Goal: Task Accomplishment & Management: Complete application form

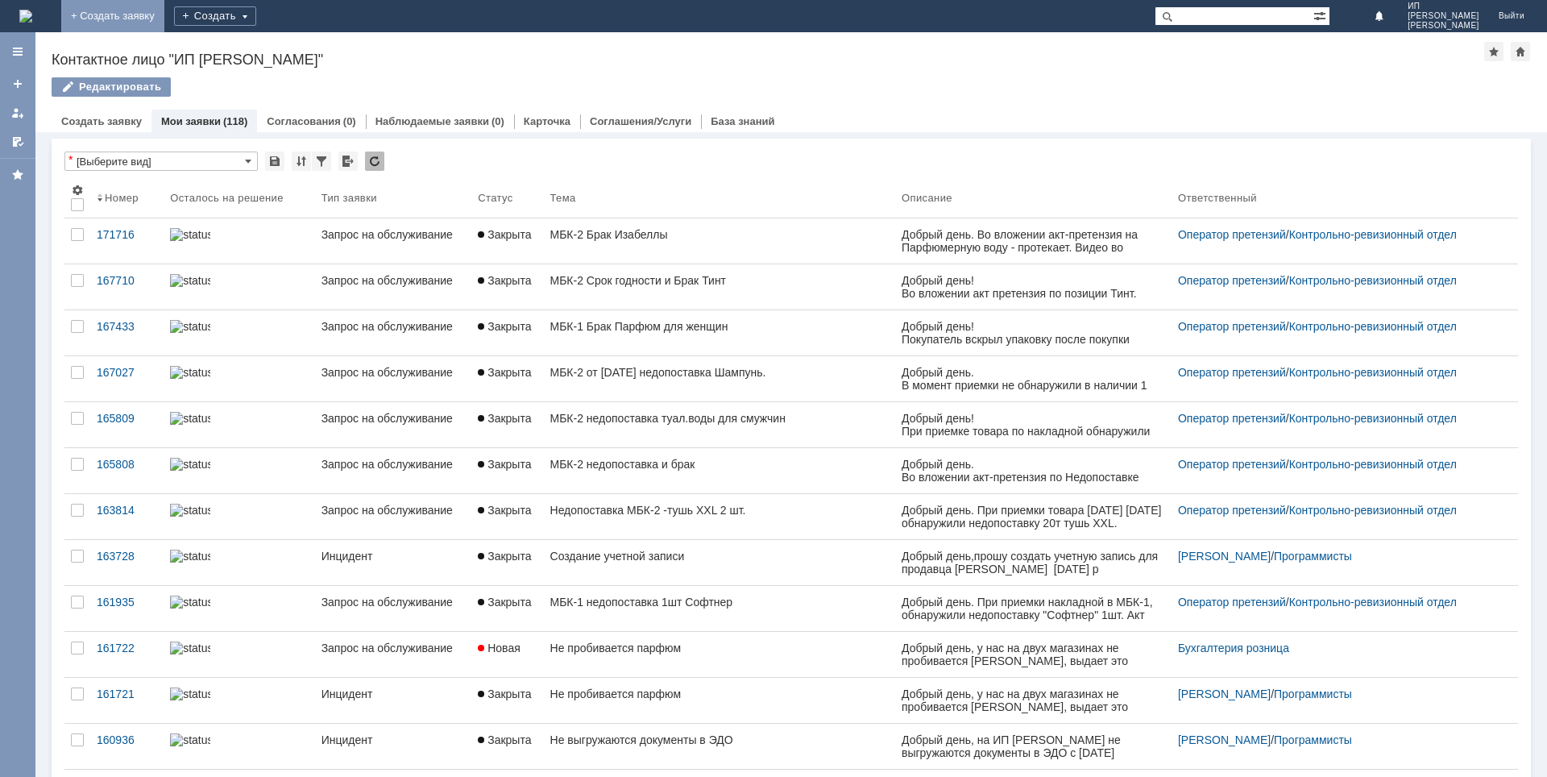
click at [164, 16] on link "+ Создать заявку" at bounding box center [112, 16] width 103 height 32
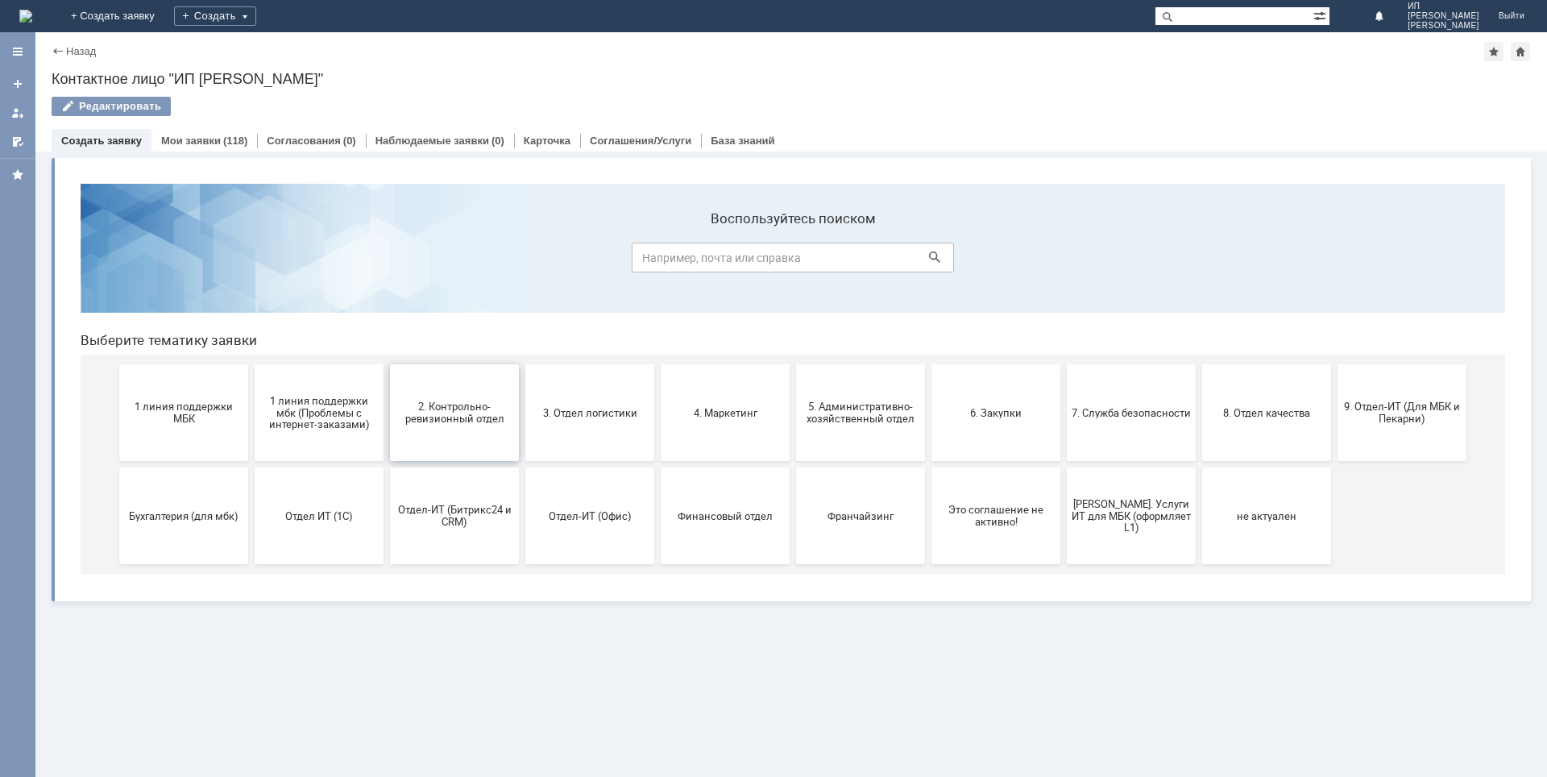
click at [455, 405] on span "2. Контрольно-ревизионный отдел" at bounding box center [454, 412] width 119 height 24
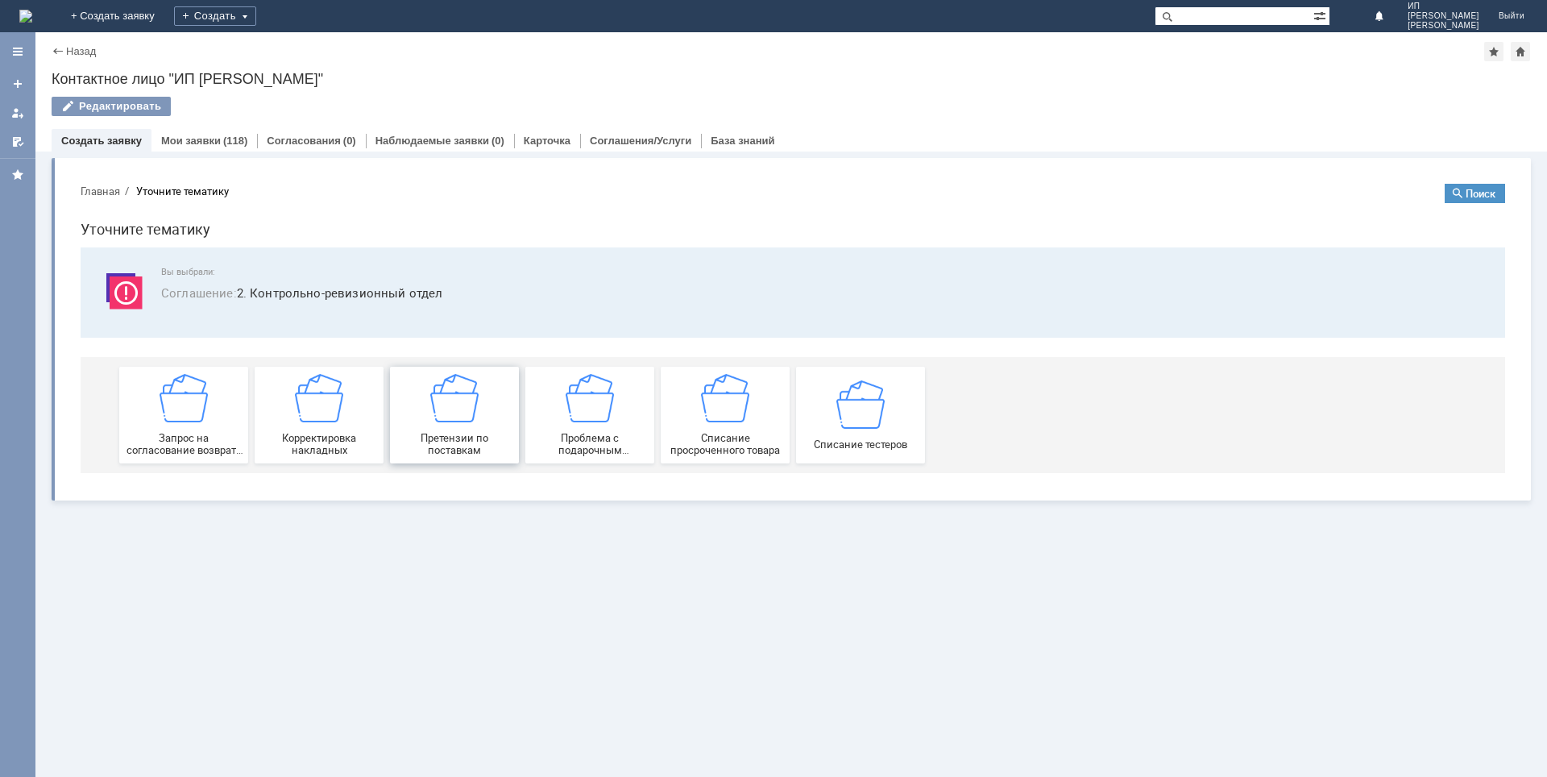
click at [447, 411] on img at bounding box center [454, 398] width 48 height 48
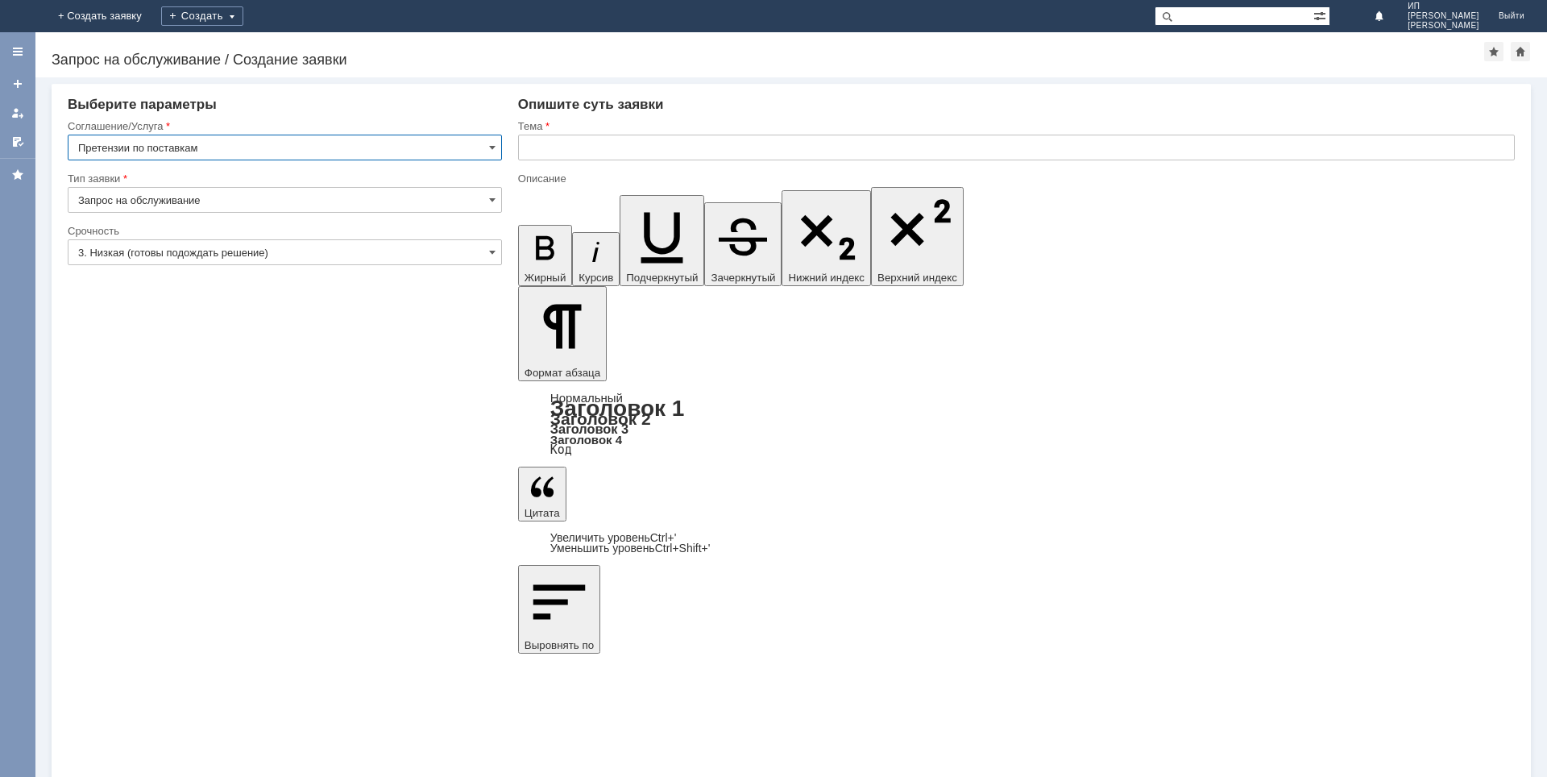
click at [560, 148] on input "text" at bounding box center [1016, 148] width 997 height 26
type input "МБК-2. Брак Крем-гель для душа производственный"
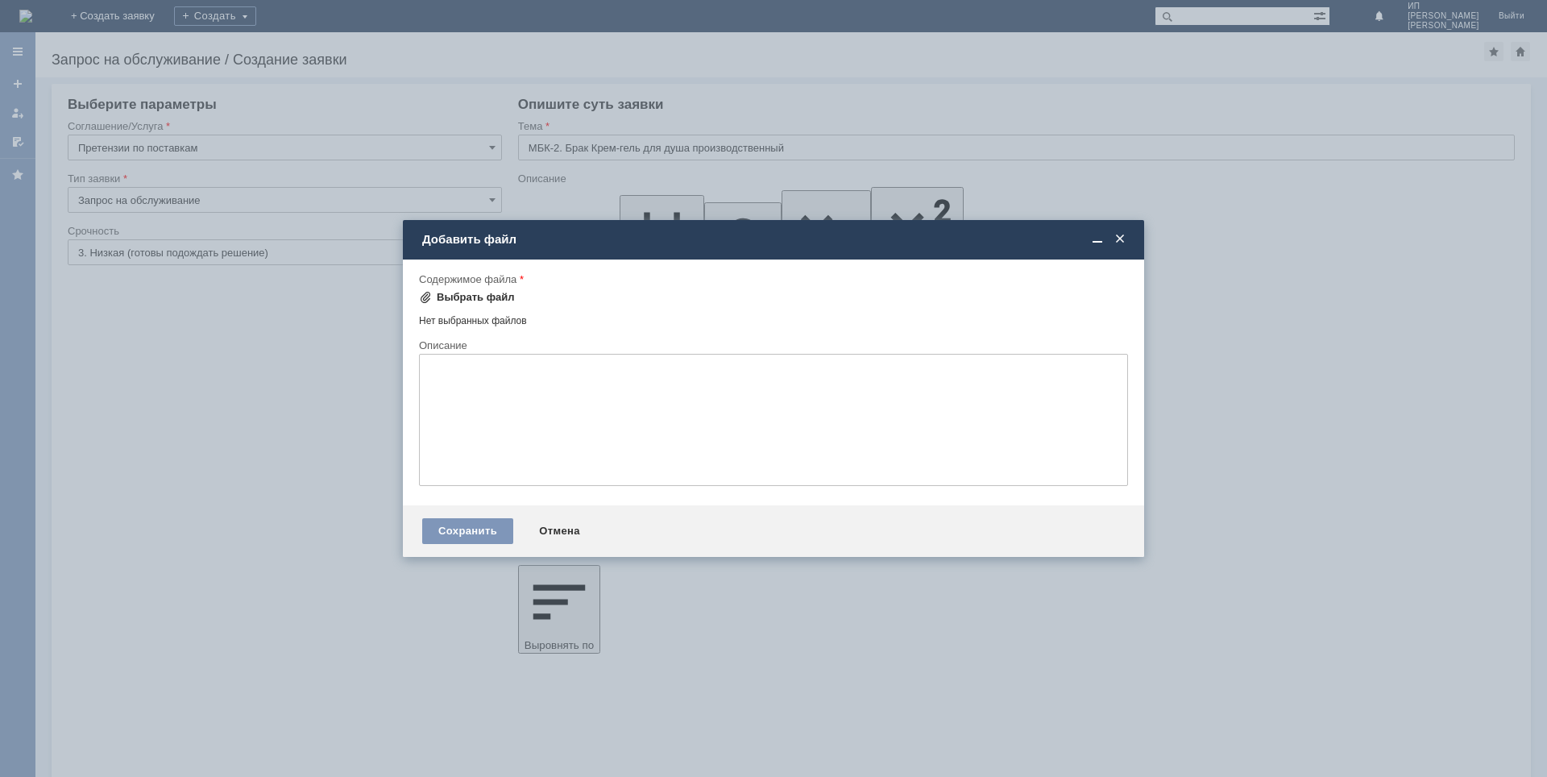
click at [442, 300] on div "Выбрать файл" at bounding box center [476, 297] width 78 height 13
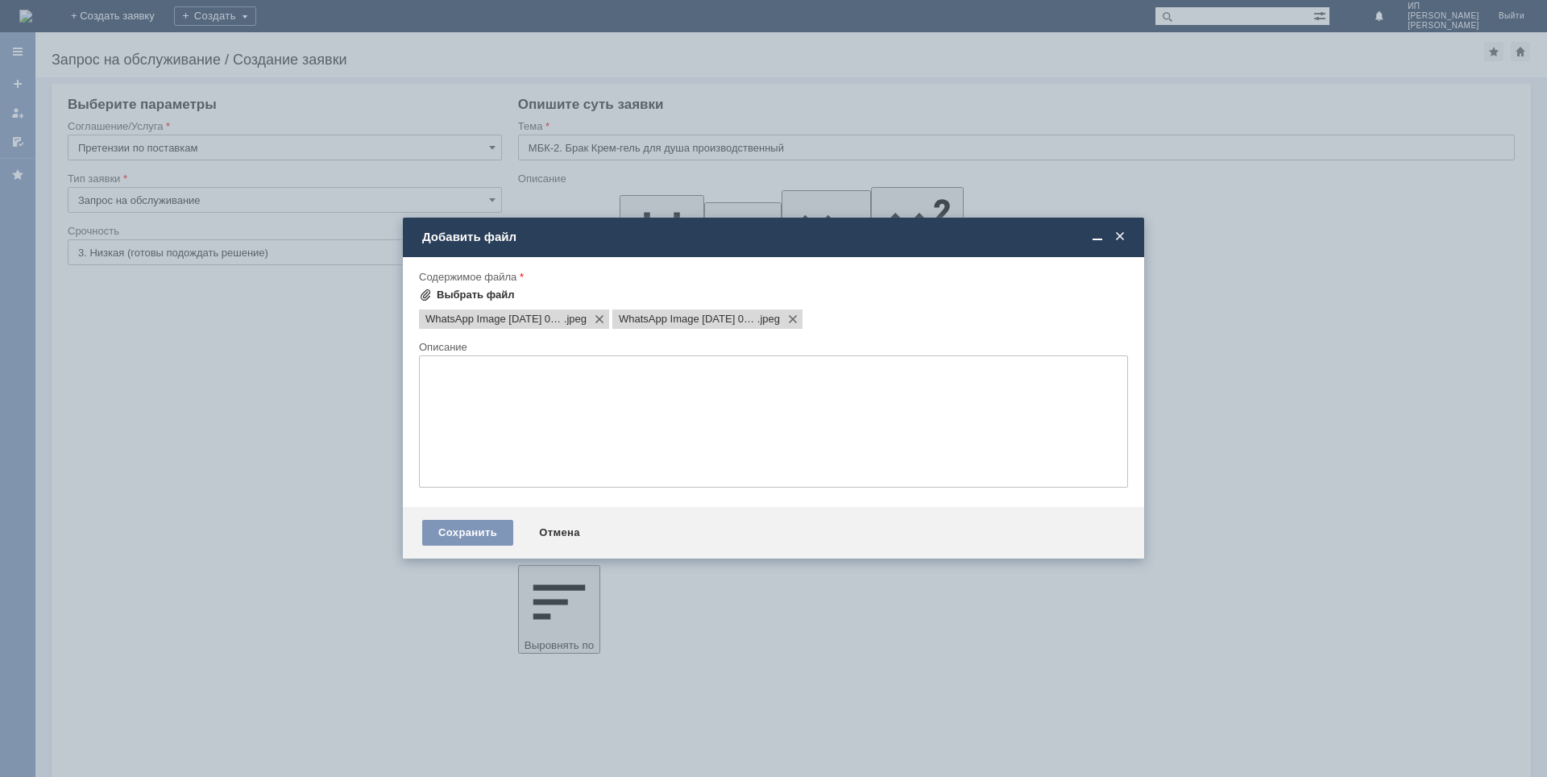
click at [430, 294] on span at bounding box center [425, 294] width 13 height 13
click at [475, 536] on div "Сохранить" at bounding box center [467, 533] width 91 height 26
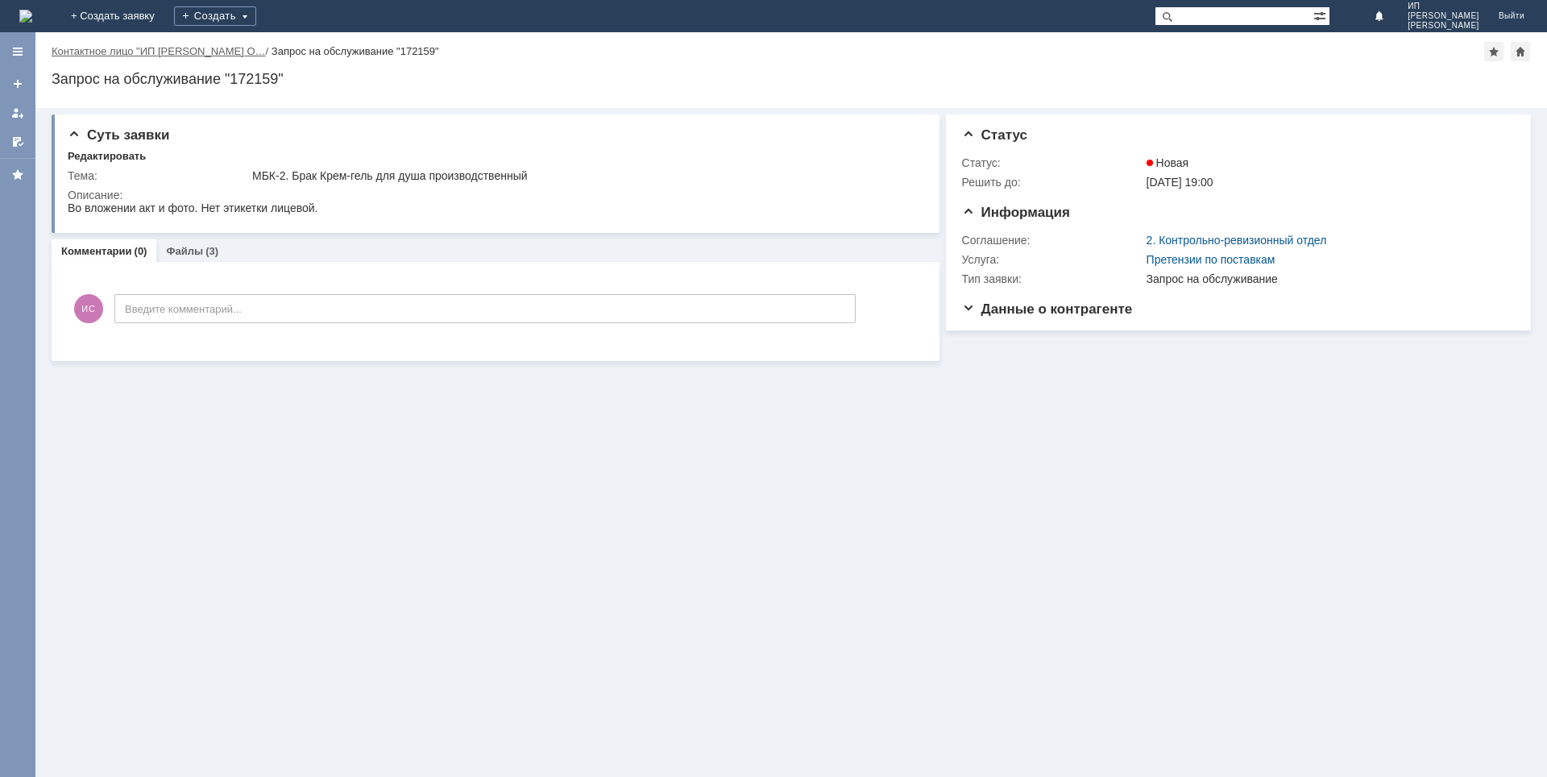
click at [210, 55] on link "Контактное лицо "ИП Савченко О…" at bounding box center [159, 51] width 214 height 12
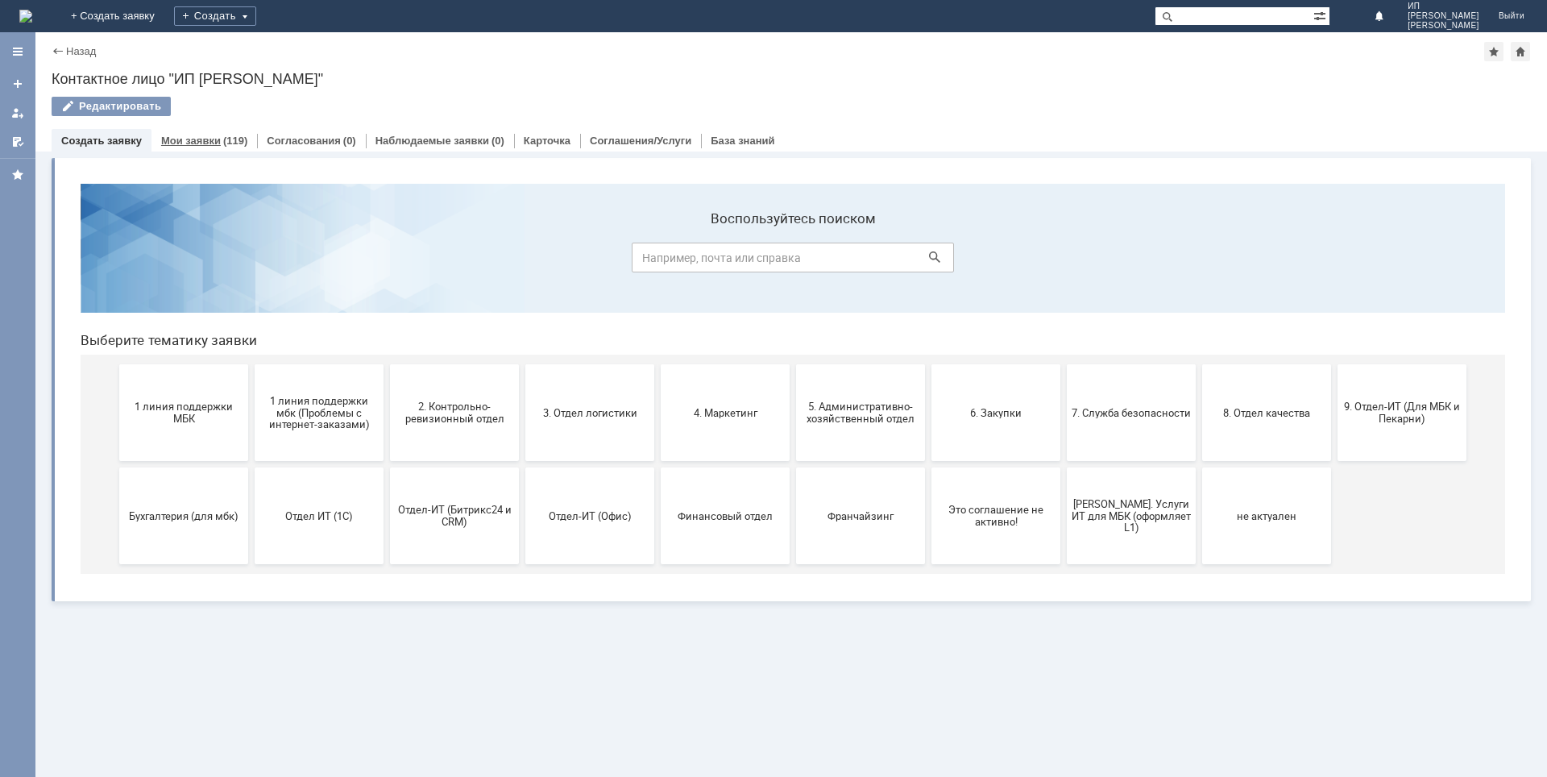
click at [185, 139] on link "Мои заявки" at bounding box center [191, 141] width 60 height 12
